Goal: Task Accomplishment & Management: Use online tool/utility

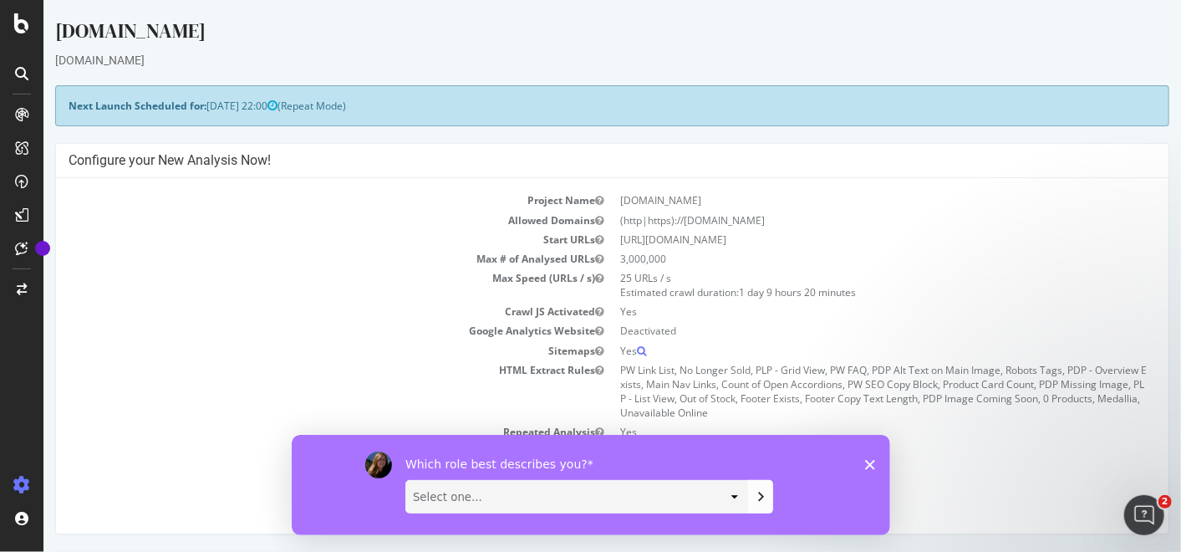
click at [869, 456] on div "Which role best describes you? Select one... Analyst/BI C-level Leadership Cont…" at bounding box center [590, 484] width 598 height 100
click at [864, 466] on icon "Close survey" at bounding box center [869, 464] width 10 height 10
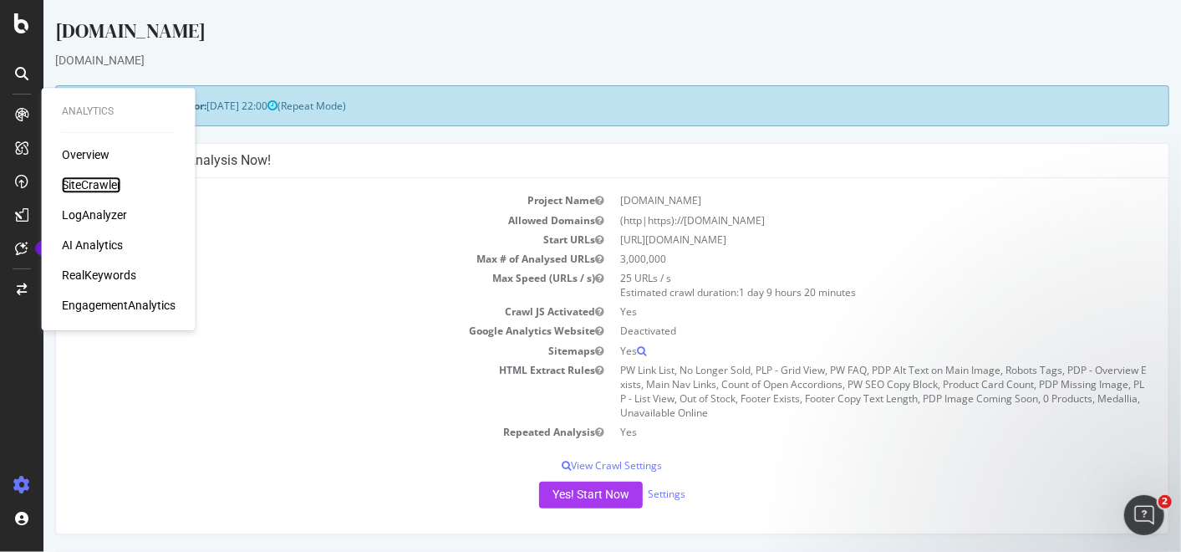
click at [105, 190] on div "SiteCrawler" at bounding box center [91, 184] width 59 height 17
